Goal: Communication & Community: Share content

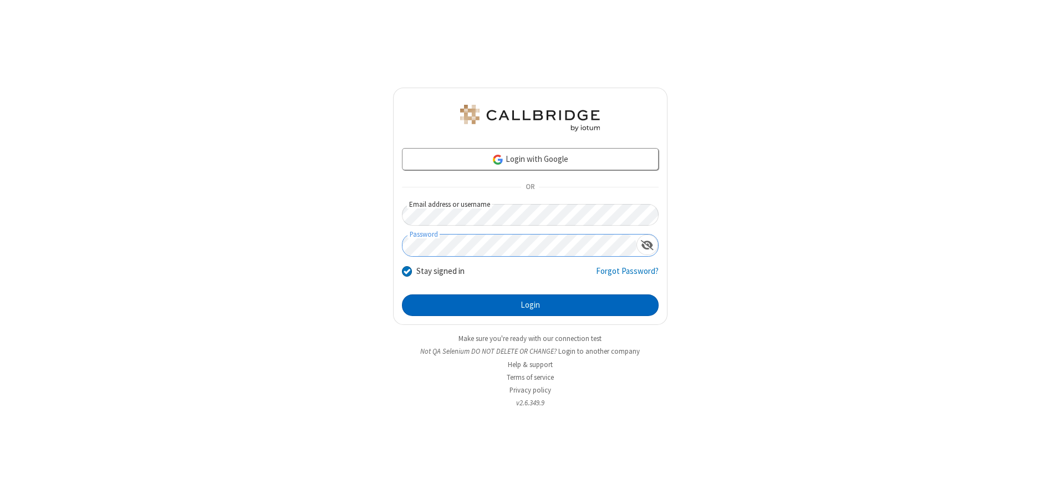
click at [530, 305] on button "Login" at bounding box center [530, 305] width 257 height 22
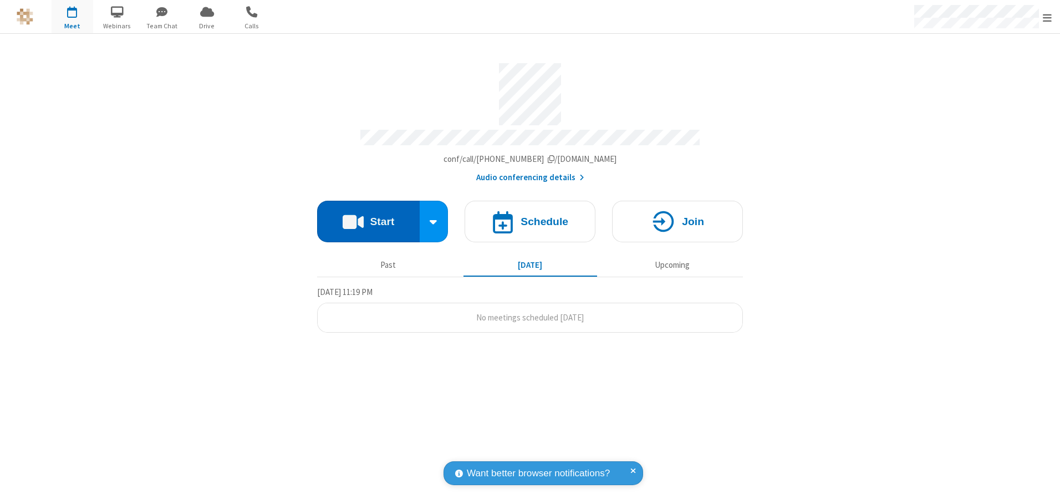
click at [368, 217] on button "Start" at bounding box center [368, 222] width 103 height 42
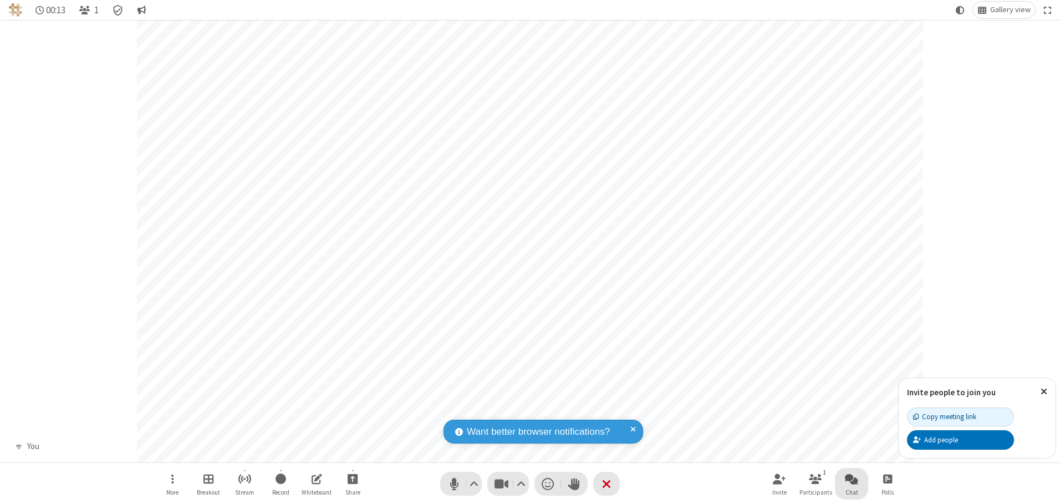
click at [852, 479] on span "Open chat" at bounding box center [851, 479] width 13 height 14
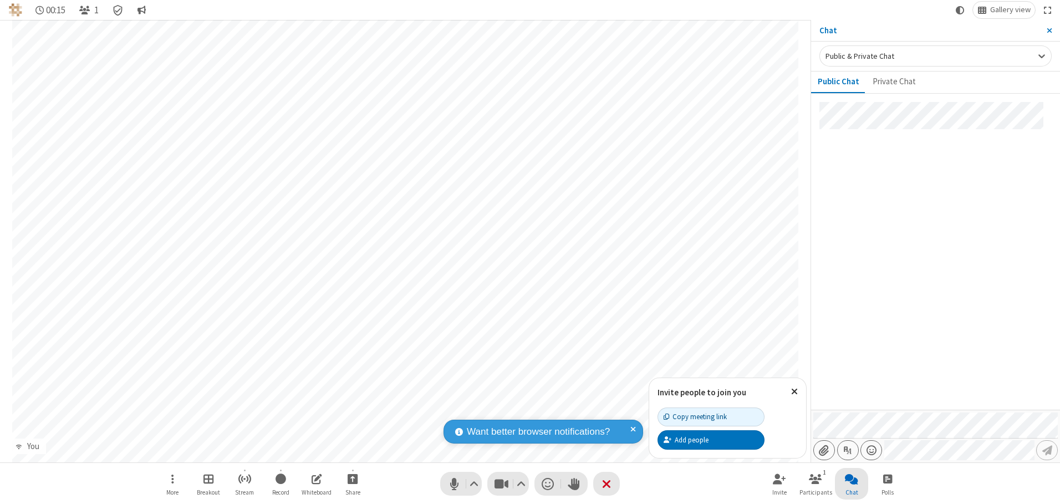
type input "C:\fakepath\doc_test.docx"
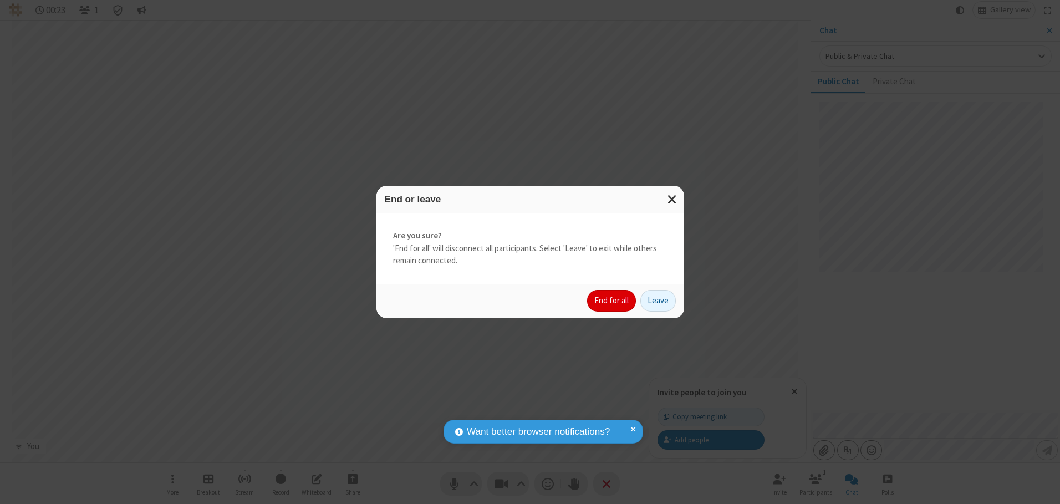
click at [612, 301] on button "End for all" at bounding box center [611, 301] width 49 height 22
